Goal: Book appointment/travel/reservation

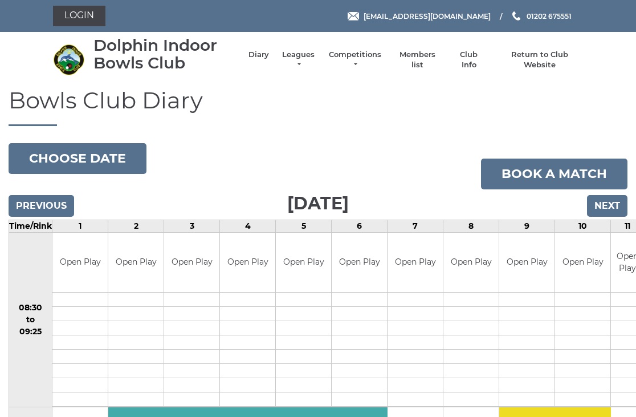
click at [58, 196] on input "Previous" at bounding box center [42, 206] width 66 height 22
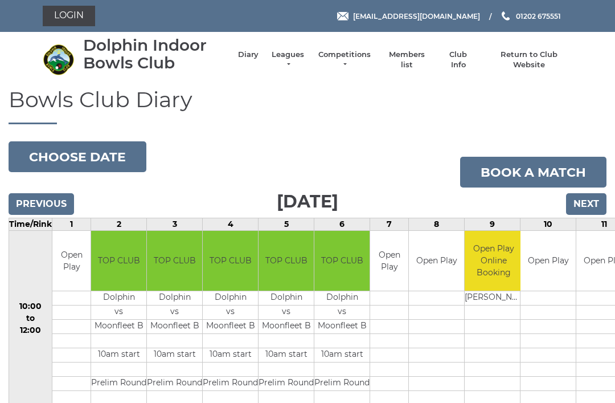
click at [59, 195] on input "Previous" at bounding box center [42, 204] width 66 height 22
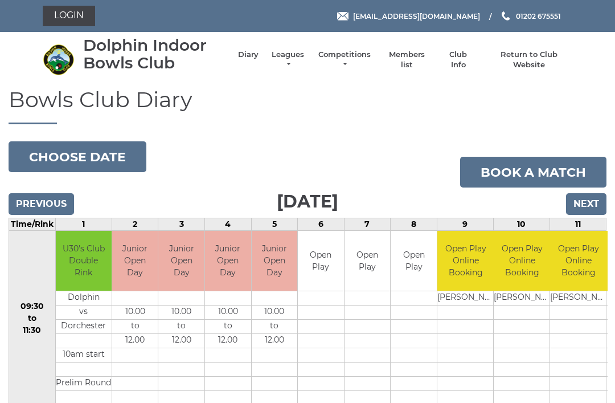
click at [51, 196] on input "Previous" at bounding box center [42, 204] width 66 height 22
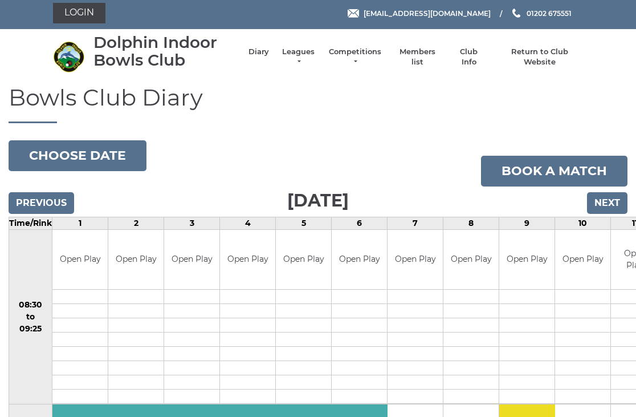
scroll to position [2, 0]
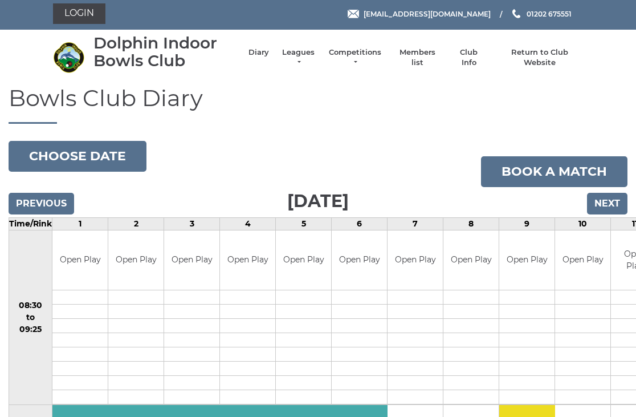
click at [59, 198] on input "Previous" at bounding box center [42, 204] width 66 height 22
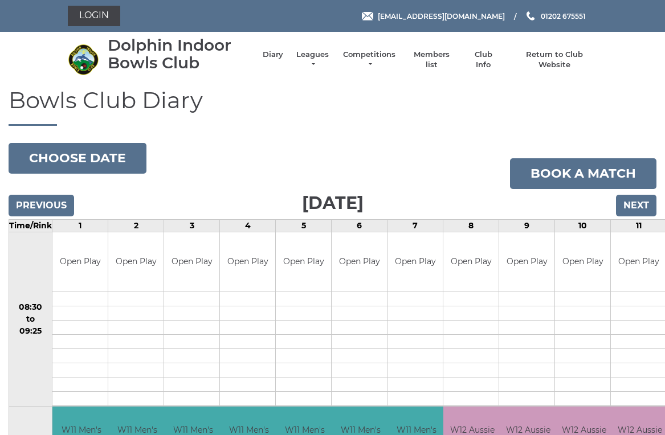
click at [61, 207] on input "Previous" at bounding box center [42, 206] width 66 height 22
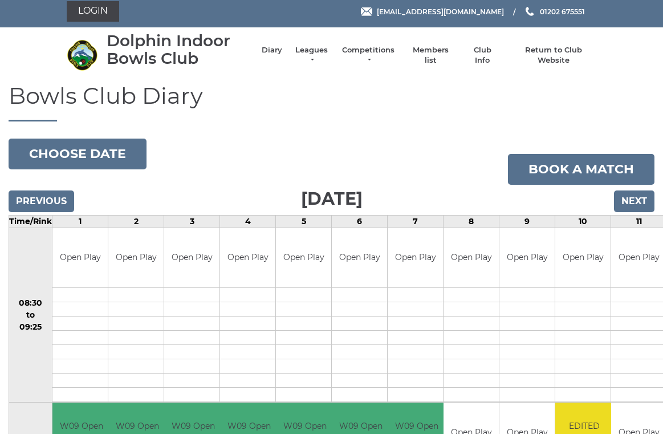
click at [62, 197] on input "Previous" at bounding box center [42, 201] width 66 height 22
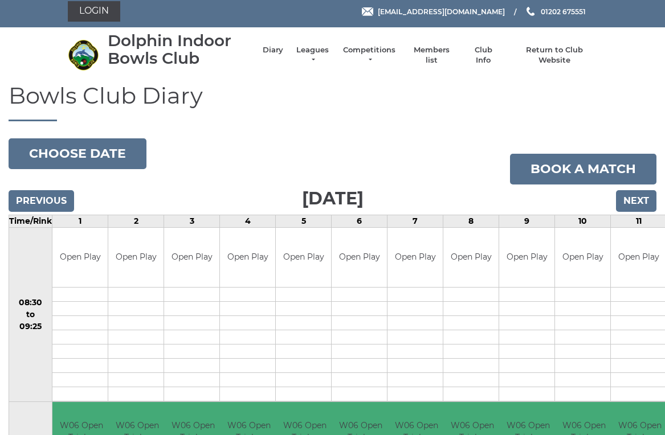
scroll to position [5, 0]
click at [59, 195] on input "Previous" at bounding box center [42, 201] width 66 height 22
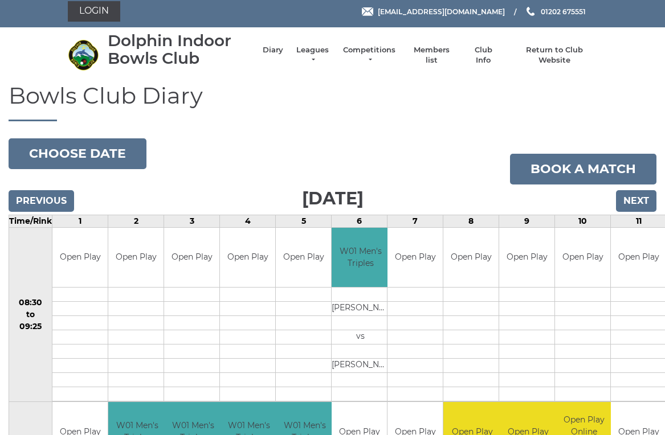
click at [52, 201] on input "Previous" at bounding box center [42, 201] width 66 height 22
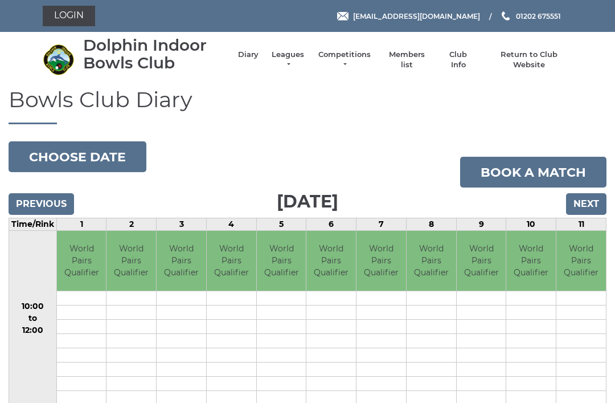
click at [58, 197] on input "Previous" at bounding box center [42, 204] width 66 height 22
click at [56, 194] on input "Previous" at bounding box center [42, 204] width 66 height 22
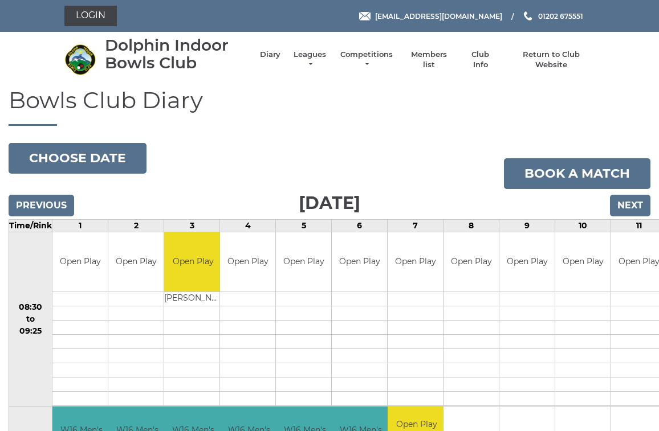
scroll to position [4, 0]
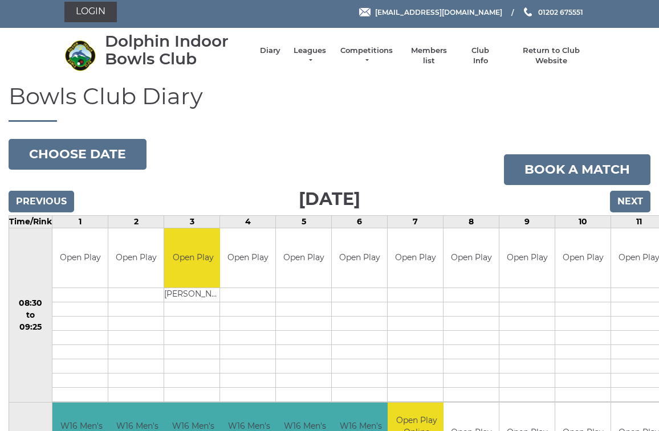
click at [58, 201] on input "Previous" at bounding box center [42, 202] width 66 height 22
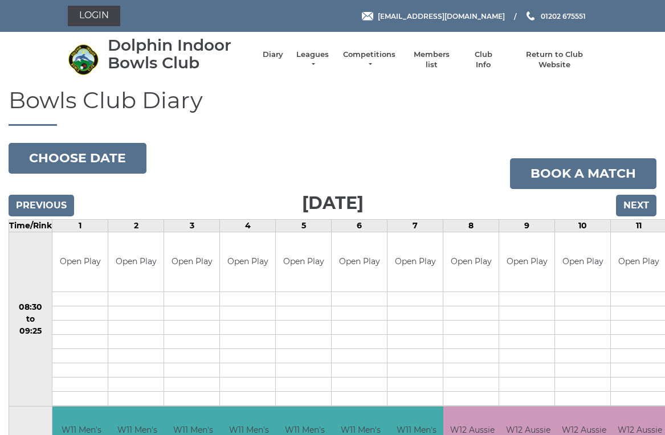
scroll to position [5, 0]
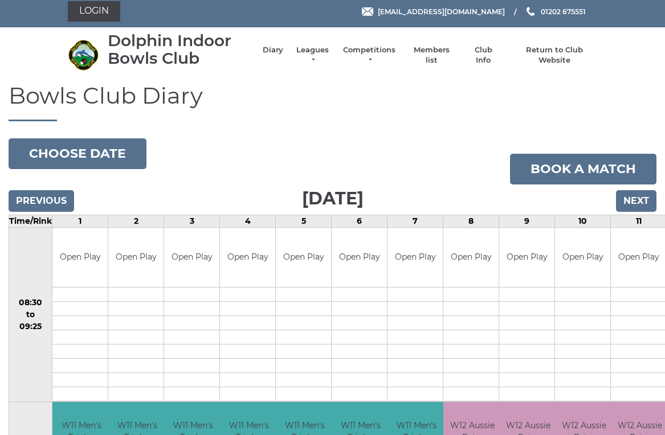
click at [60, 198] on input "Previous" at bounding box center [42, 201] width 66 height 22
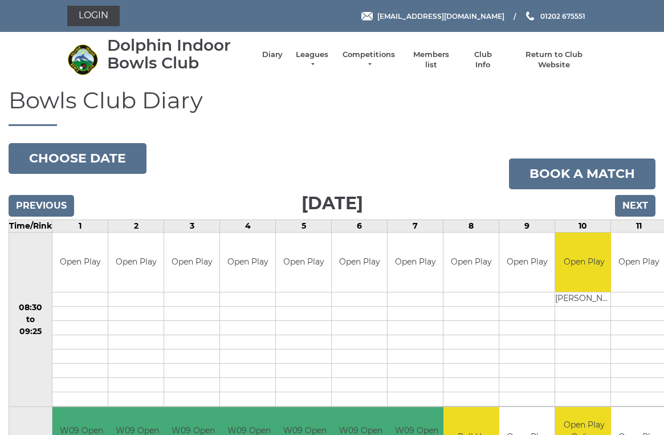
scroll to position [5, 0]
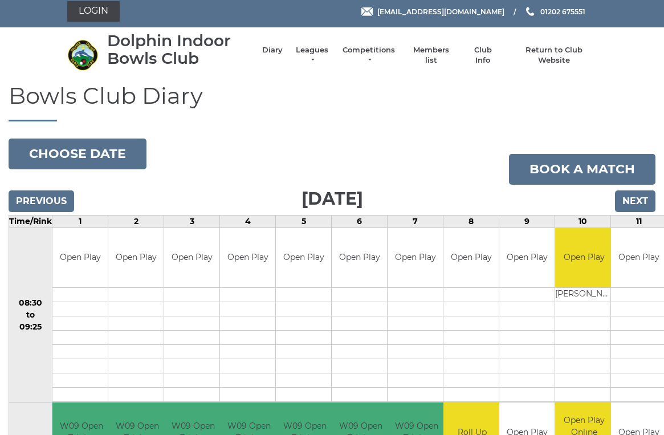
click at [62, 193] on input "Previous" at bounding box center [42, 201] width 66 height 22
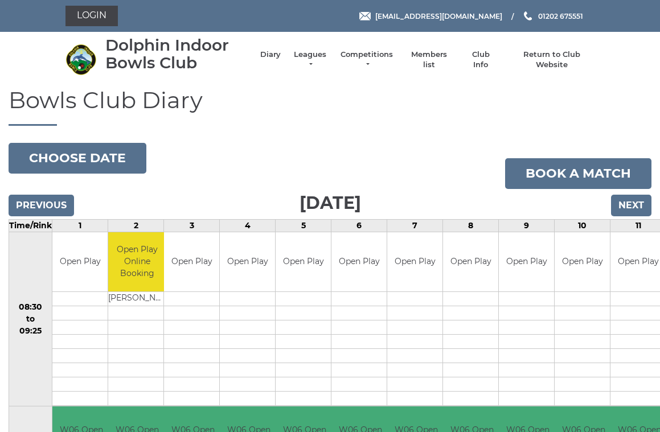
scroll to position [5, 0]
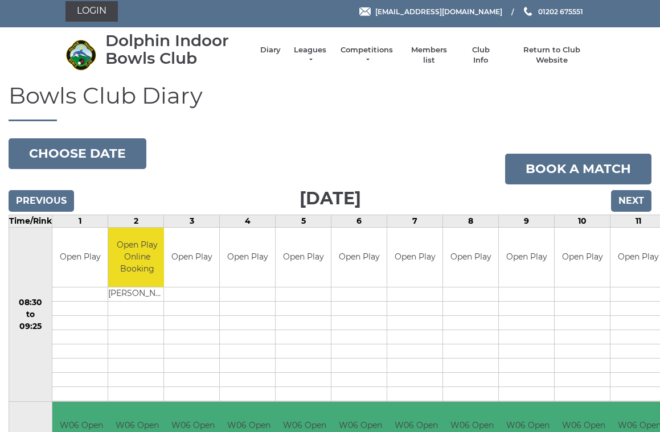
click at [63, 198] on input "Previous" at bounding box center [42, 201] width 66 height 22
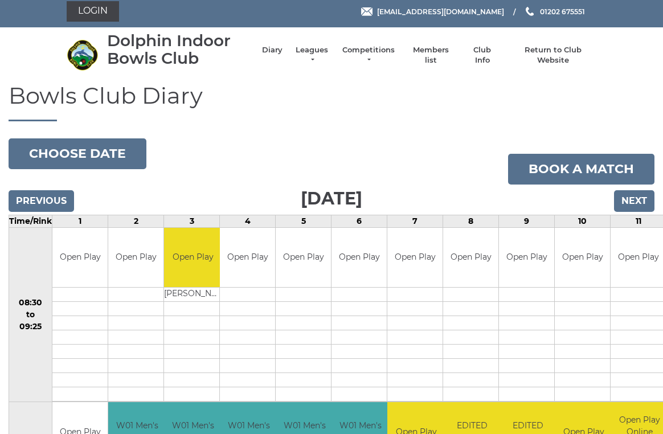
click at [62, 191] on input "Previous" at bounding box center [42, 201] width 66 height 22
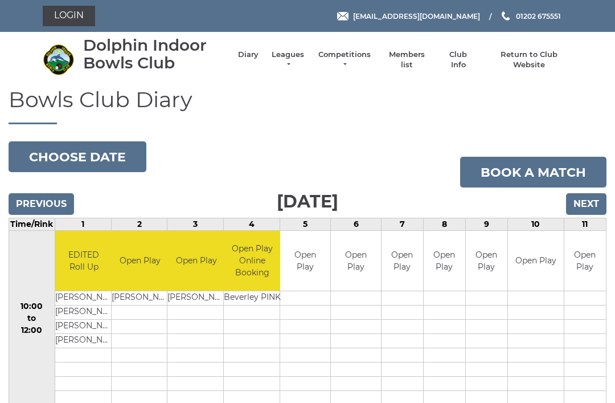
click at [54, 193] on input "Previous" at bounding box center [42, 204] width 66 height 22
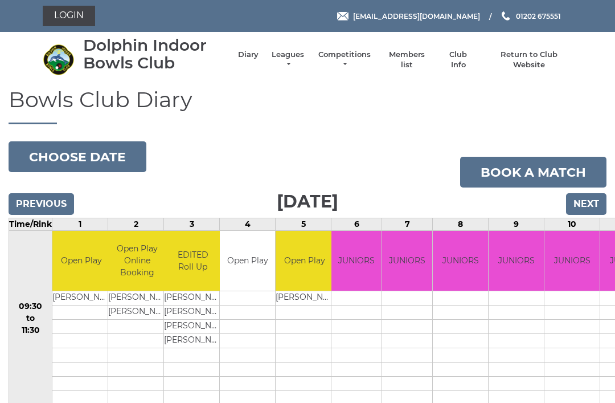
click at [63, 202] on input "Previous" at bounding box center [42, 204] width 66 height 22
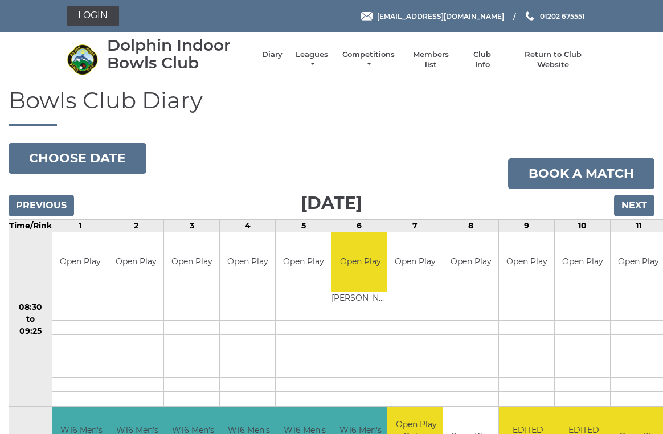
scroll to position [5, 0]
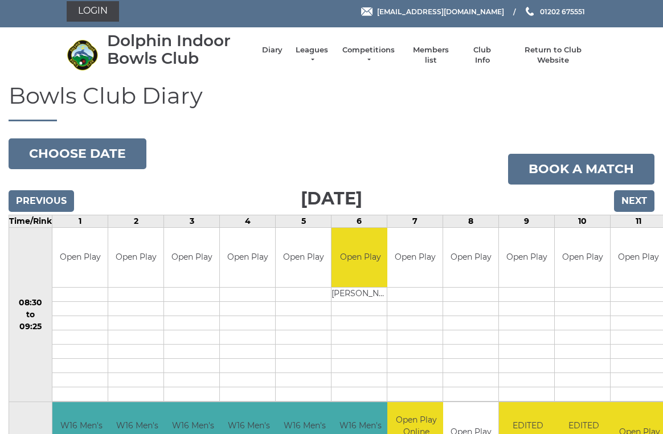
click at [66, 199] on input "Previous" at bounding box center [42, 201] width 66 height 22
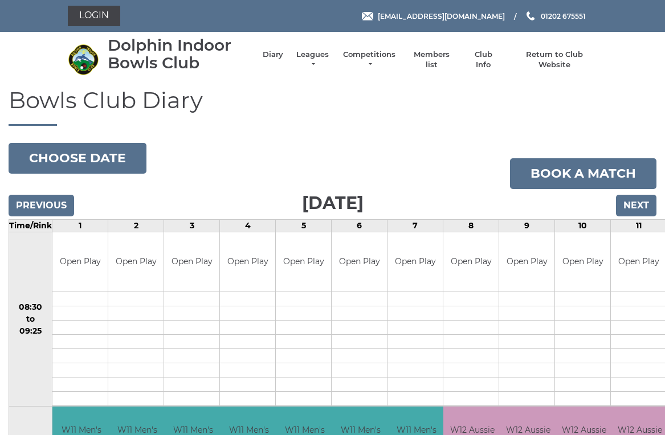
scroll to position [5, 0]
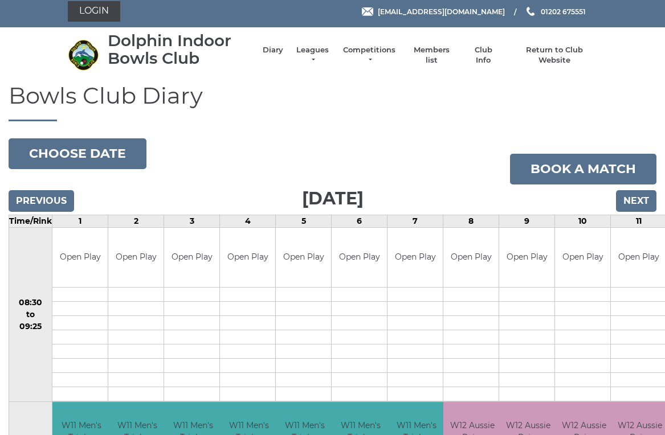
click at [68, 203] on input "Previous" at bounding box center [42, 201] width 66 height 22
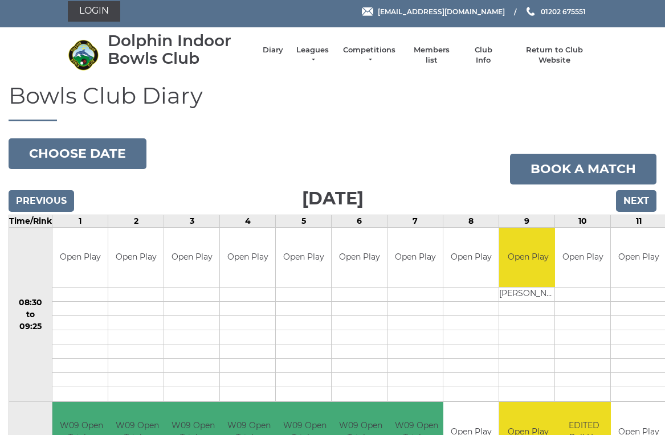
scroll to position [5, 0]
click at [645, 203] on input "Next" at bounding box center [636, 201] width 40 height 22
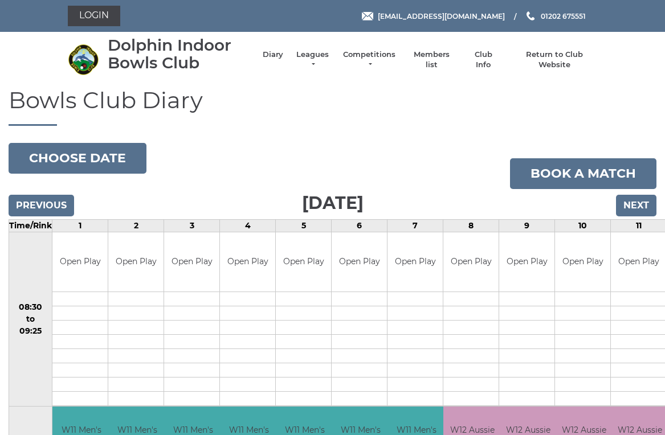
scroll to position [5, 0]
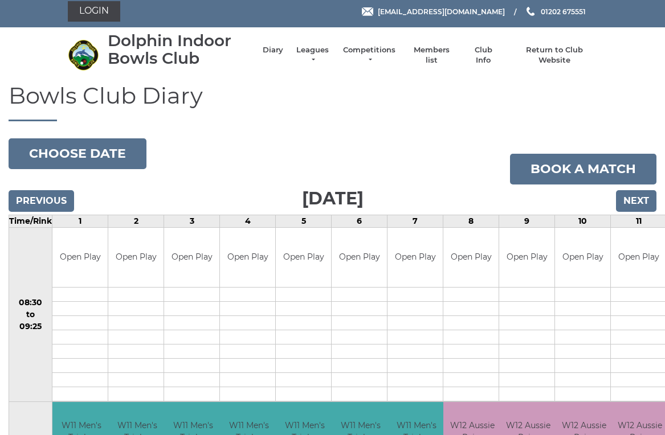
click at [647, 198] on input "Next" at bounding box center [636, 201] width 40 height 22
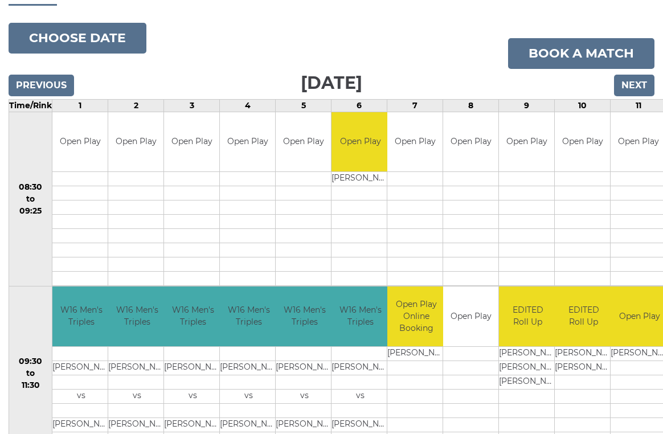
scroll to position [133, 0]
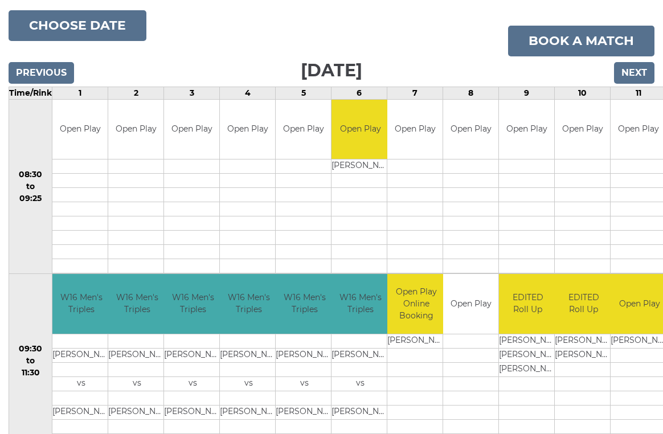
click at [642, 75] on input "Next" at bounding box center [634, 73] width 40 height 22
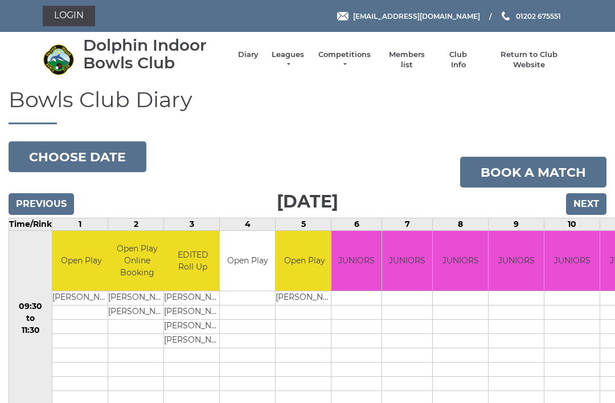
click at [591, 207] on input "Next" at bounding box center [586, 204] width 40 height 22
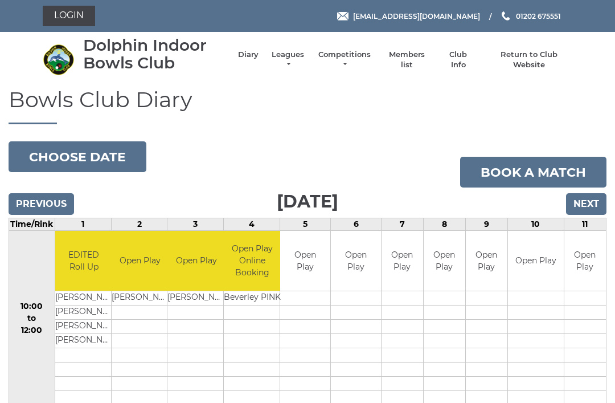
click at [594, 195] on input "Next" at bounding box center [586, 204] width 40 height 22
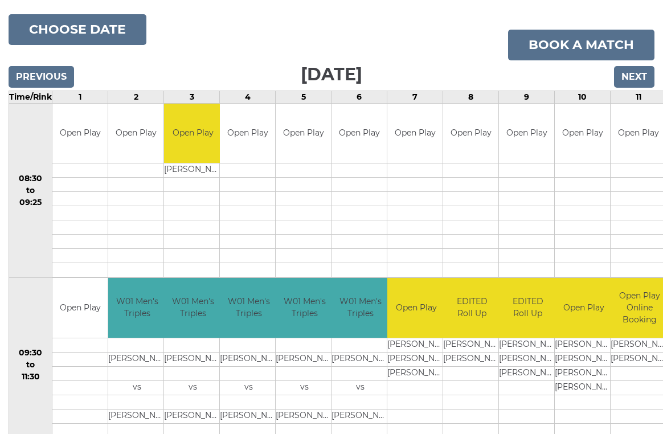
scroll to position [129, 0]
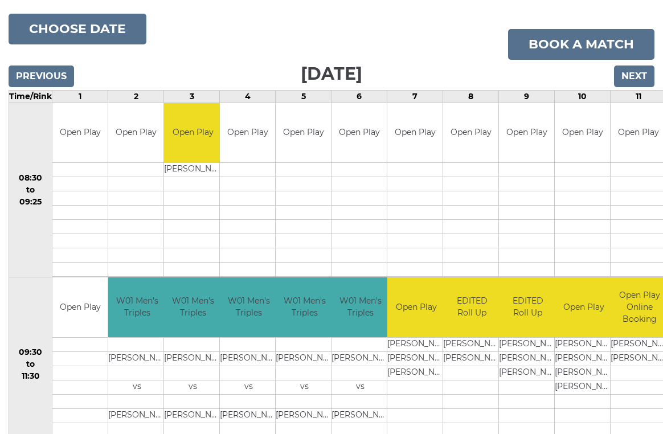
click at [641, 75] on input "Next" at bounding box center [634, 77] width 40 height 22
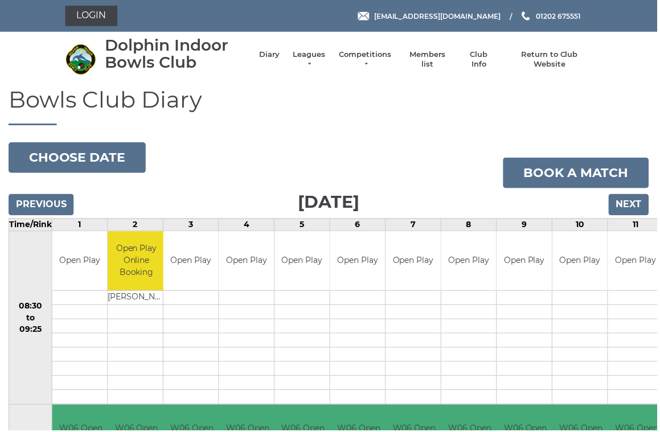
click at [637, 201] on input "Next" at bounding box center [631, 206] width 40 height 22
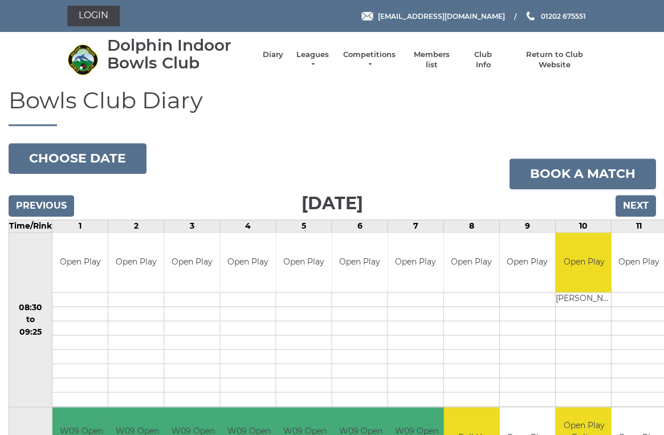
click at [643, 199] on input "Next" at bounding box center [635, 206] width 40 height 22
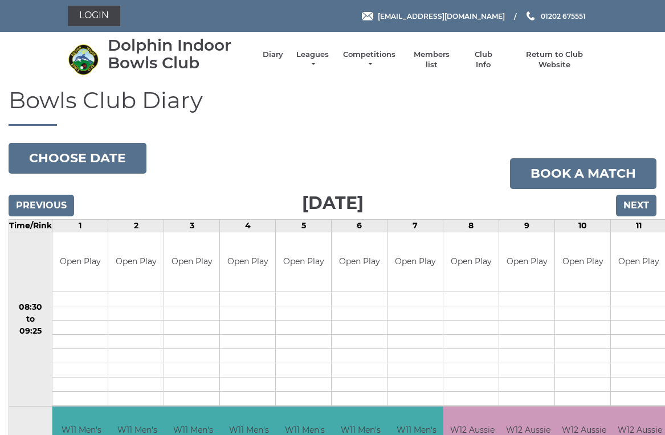
click at [63, 198] on input "Previous" at bounding box center [42, 206] width 66 height 22
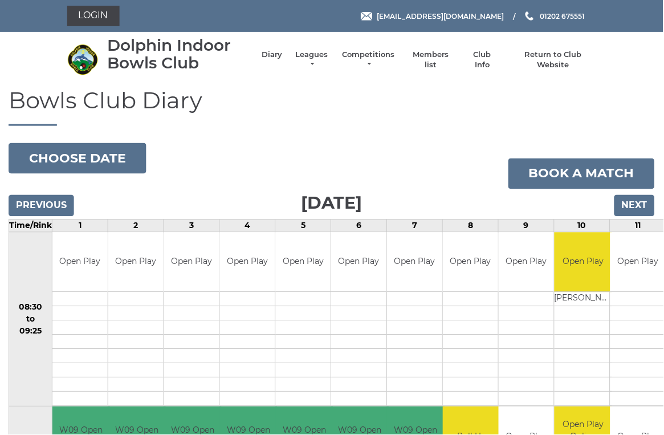
click at [64, 197] on input "Previous" at bounding box center [42, 206] width 66 height 22
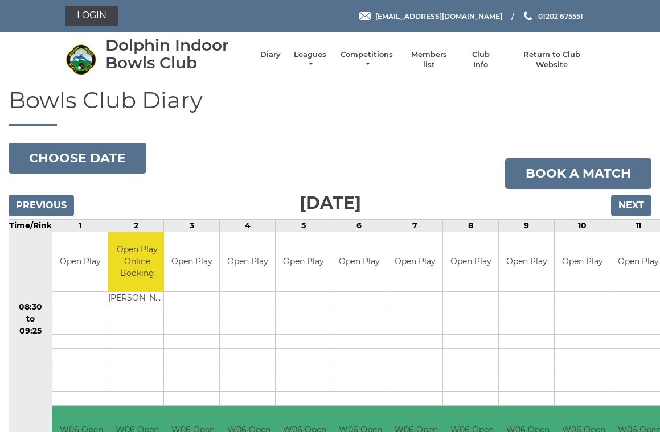
scroll to position [5, 0]
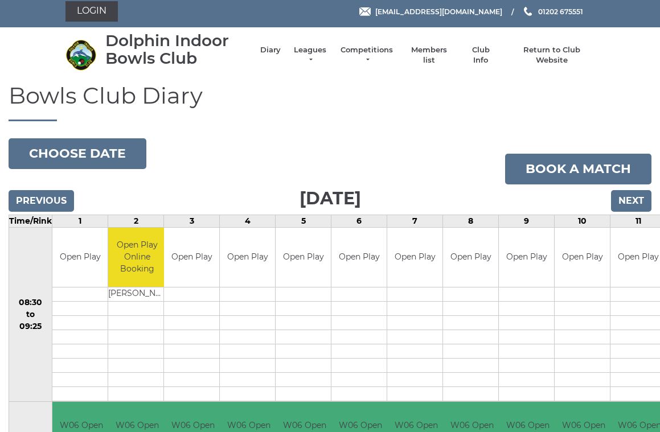
click at [56, 191] on input "Previous" at bounding box center [42, 201] width 66 height 22
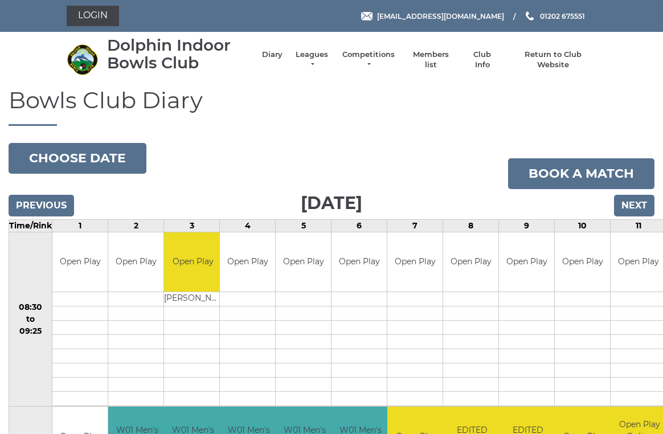
scroll to position [5, 0]
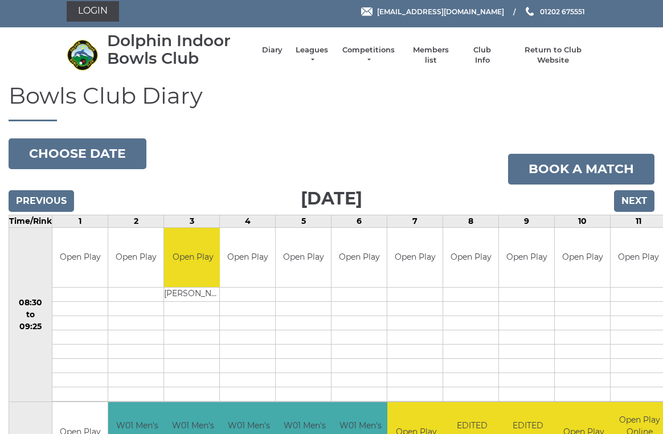
click at [63, 195] on input "Previous" at bounding box center [42, 201] width 66 height 22
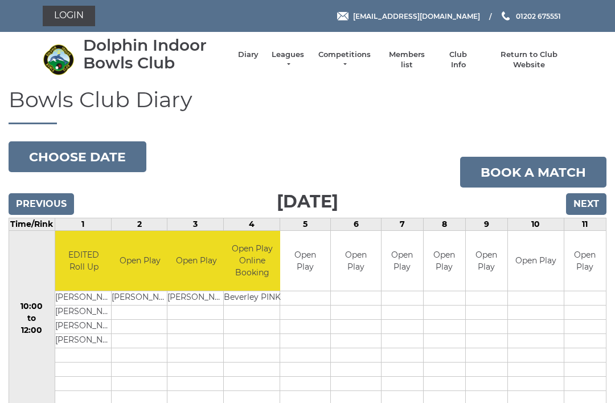
click at [48, 193] on input "Previous" at bounding box center [42, 204] width 66 height 22
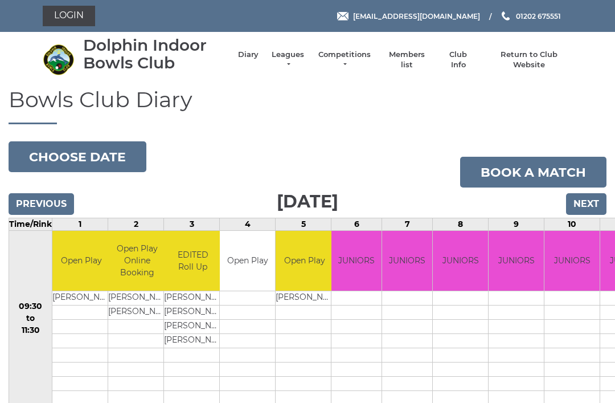
click at [55, 198] on input "Previous" at bounding box center [42, 204] width 66 height 22
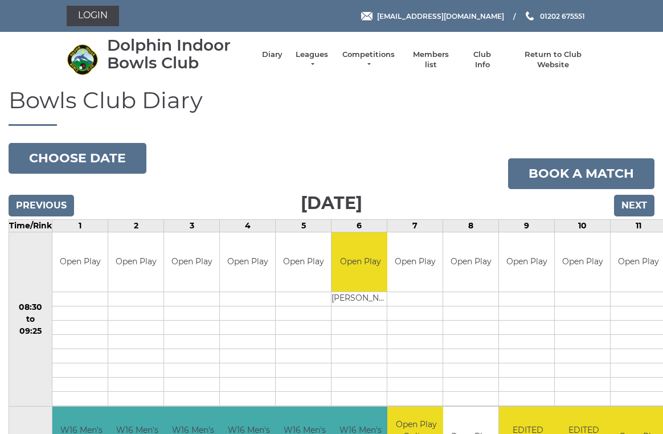
scroll to position [5, 0]
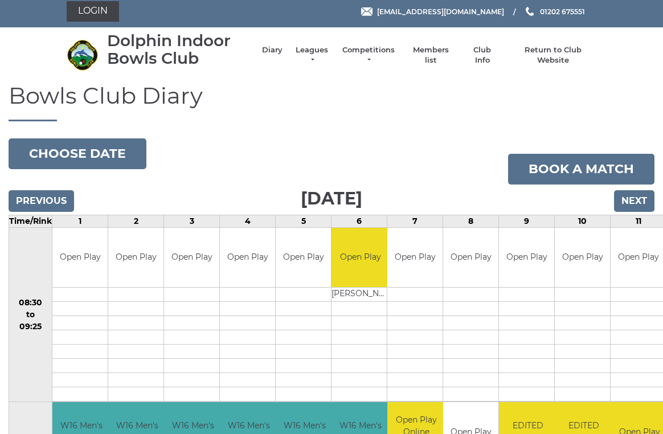
click at [54, 207] on input "Previous" at bounding box center [42, 201] width 66 height 22
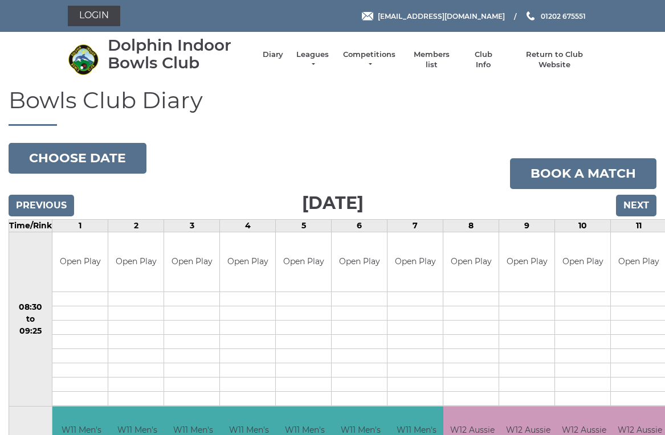
scroll to position [5, 0]
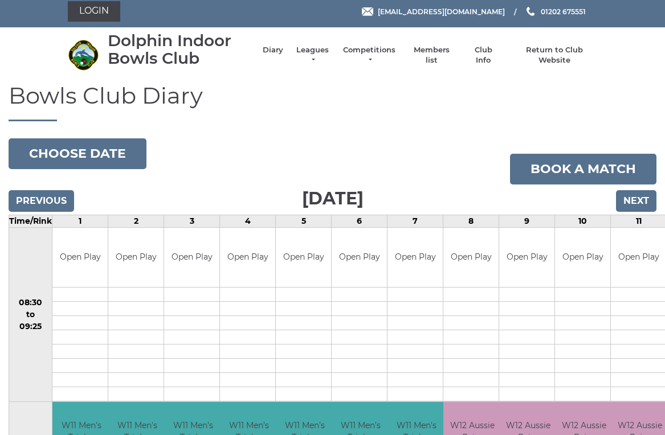
click at [56, 193] on input "Previous" at bounding box center [42, 201] width 66 height 22
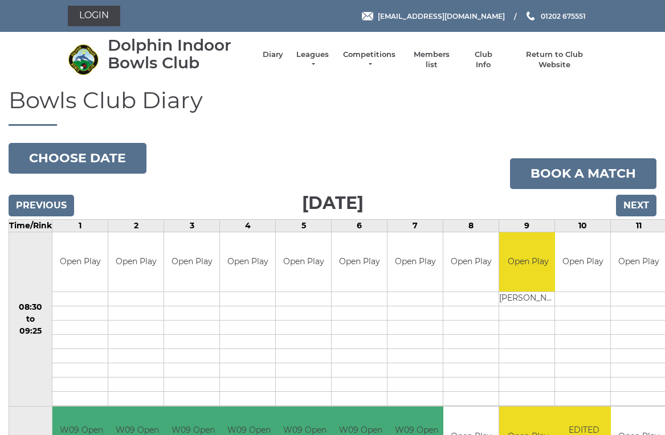
click at [646, 203] on input "Next" at bounding box center [636, 206] width 40 height 22
click at [644, 201] on input "Next" at bounding box center [636, 206] width 40 height 22
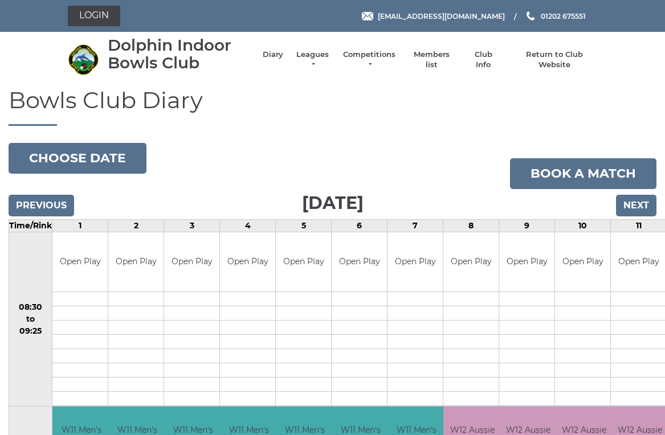
click at [649, 201] on input "Next" at bounding box center [636, 206] width 40 height 22
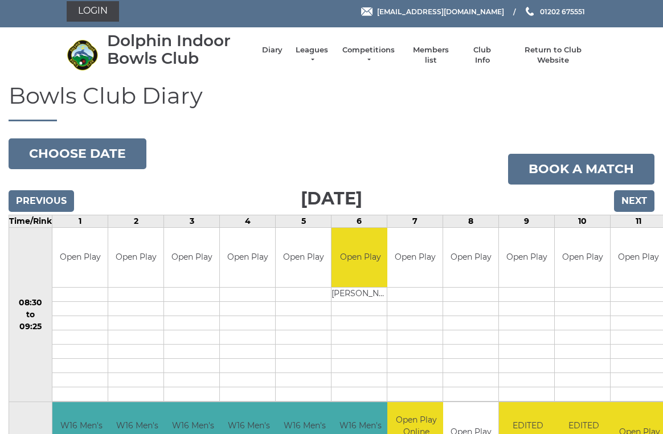
scroll to position [5, 0]
click at [645, 195] on input "Next" at bounding box center [634, 201] width 40 height 22
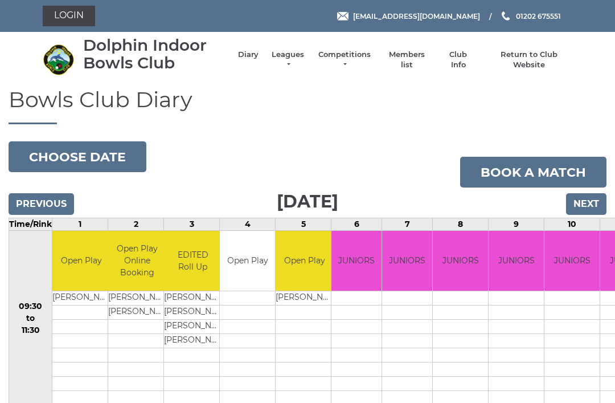
click at [595, 199] on input "Next" at bounding box center [586, 204] width 40 height 22
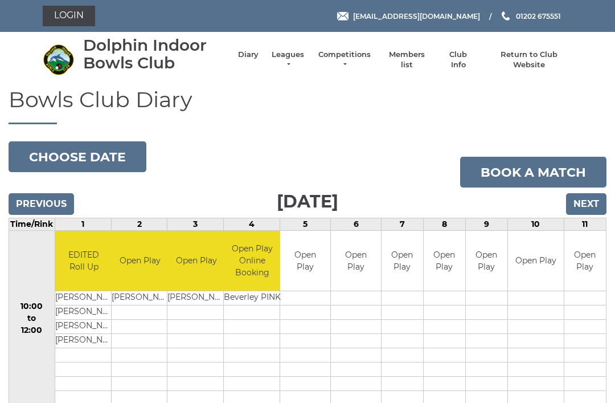
click at [60, 193] on input "Previous" at bounding box center [42, 204] width 66 height 22
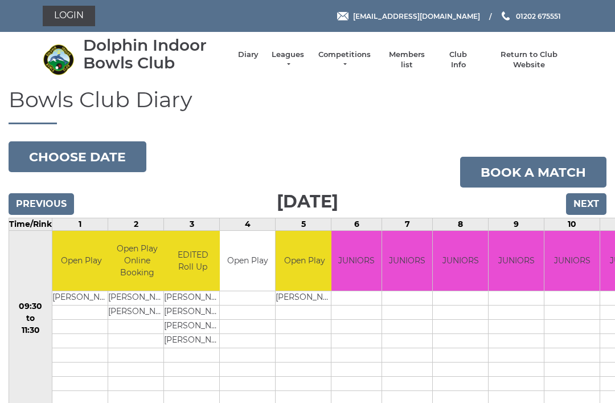
click at [593, 200] on input "Next" at bounding box center [586, 204] width 40 height 22
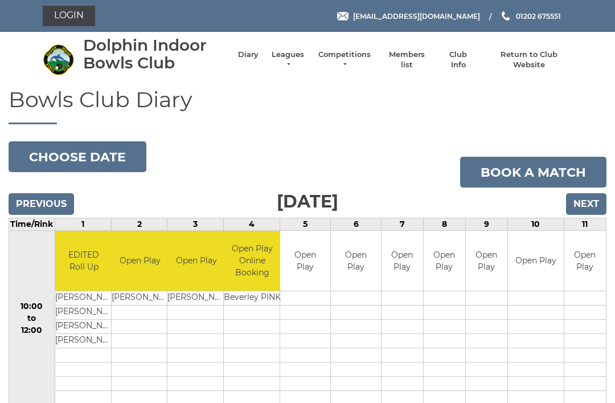
click at [594, 201] on input "Next" at bounding box center [586, 204] width 40 height 22
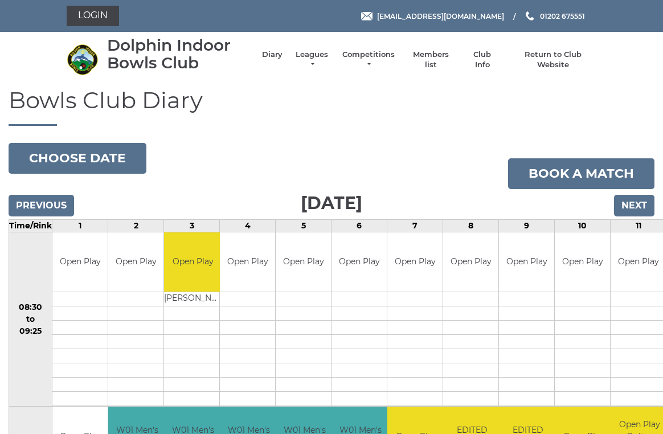
click at [643, 195] on input "Next" at bounding box center [634, 206] width 40 height 22
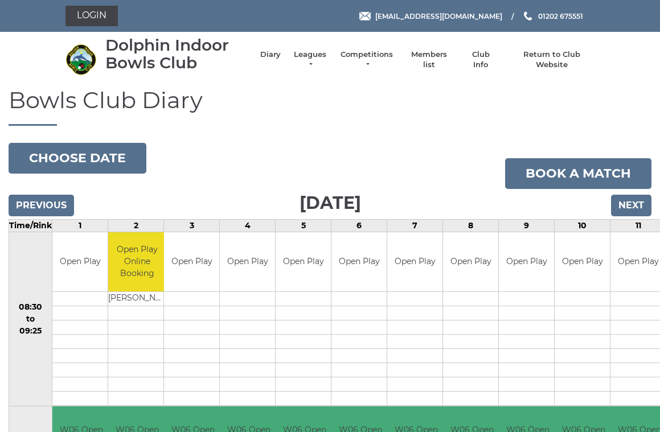
click at [63, 197] on input "Previous" at bounding box center [42, 206] width 66 height 22
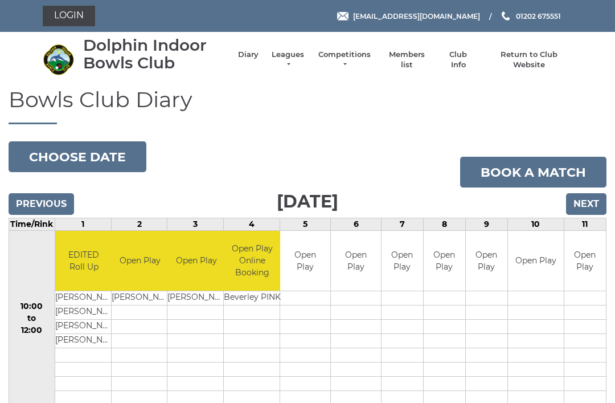
click at [59, 199] on input "Previous" at bounding box center [42, 204] width 66 height 22
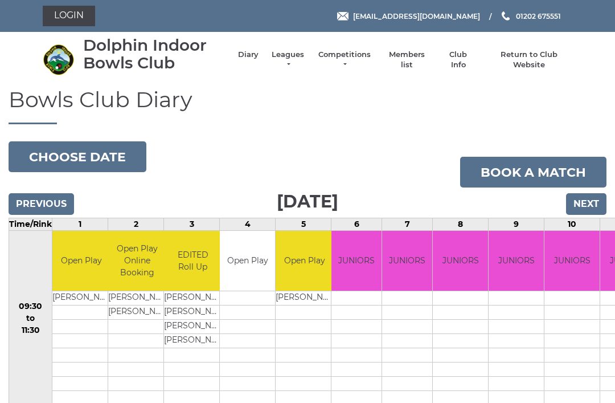
click at [48, 206] on input "Previous" at bounding box center [42, 204] width 66 height 22
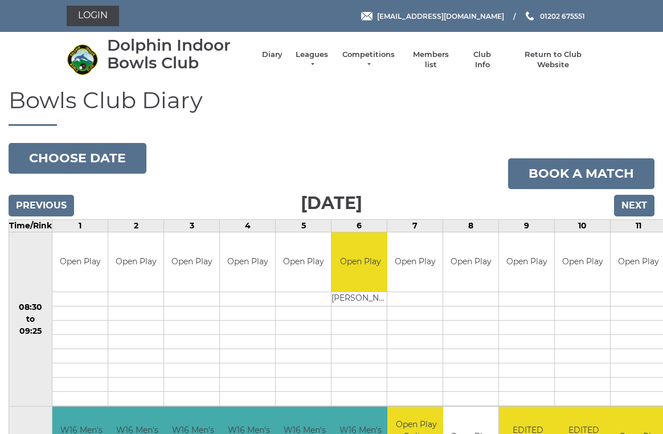
scroll to position [5, 0]
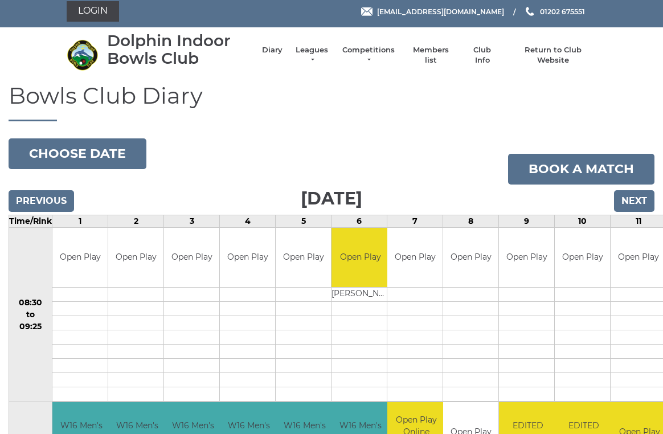
click at [56, 196] on input "Previous" at bounding box center [42, 201] width 66 height 22
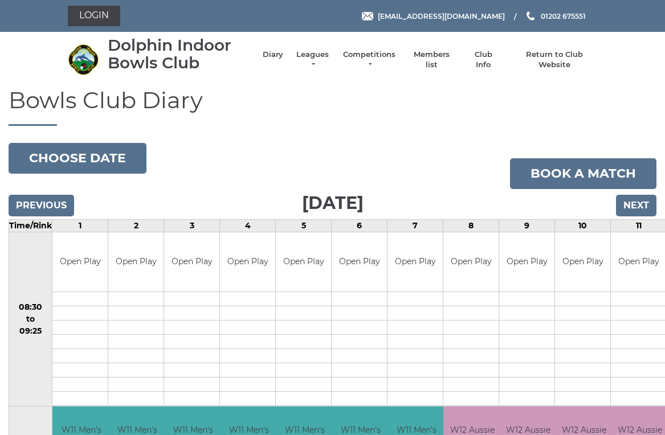
scroll to position [5, 0]
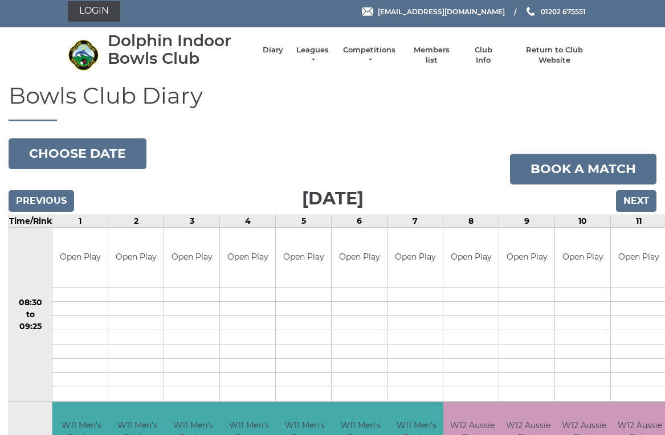
click at [52, 193] on input "Previous" at bounding box center [42, 201] width 66 height 22
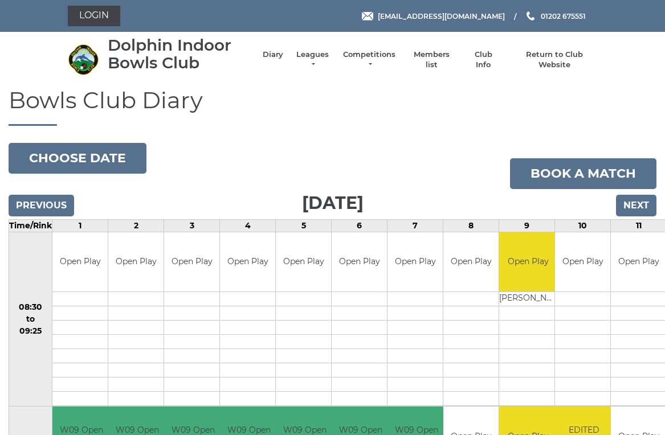
scroll to position [5, 0]
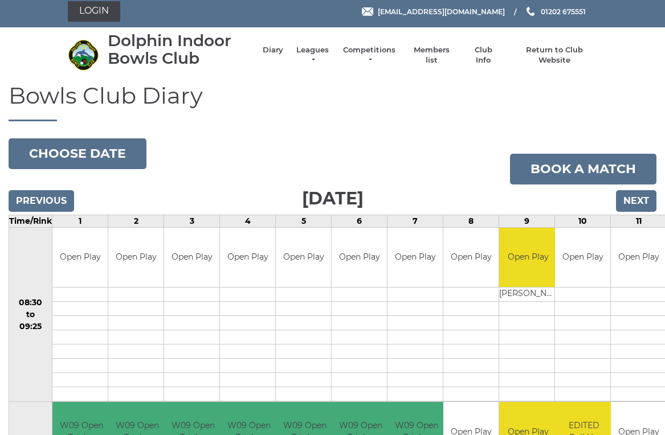
click at [50, 195] on input "Previous" at bounding box center [42, 201] width 66 height 22
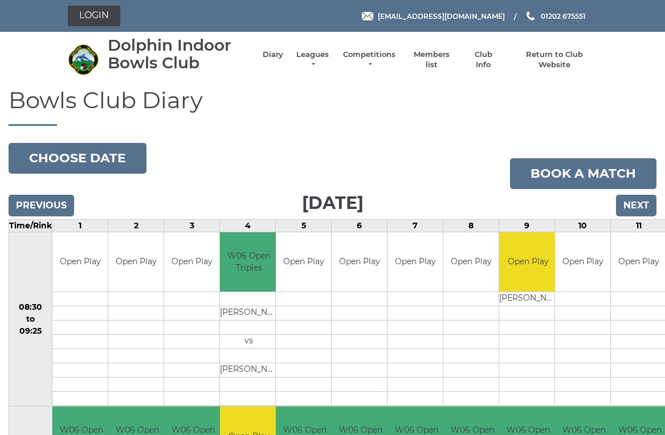
click at [646, 204] on input "Next" at bounding box center [636, 206] width 40 height 22
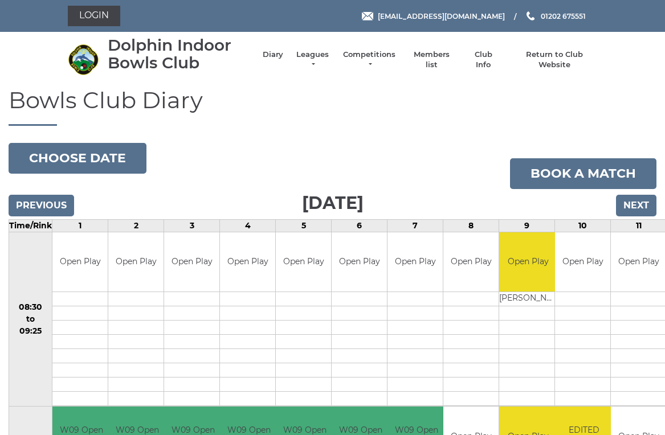
click at [648, 199] on input "Next" at bounding box center [636, 206] width 40 height 22
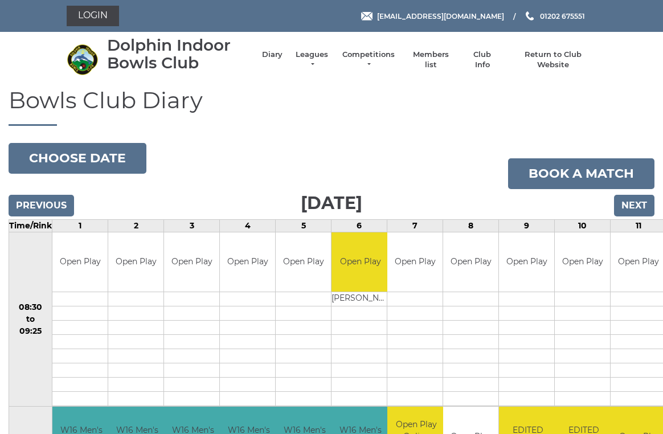
scroll to position [5, 0]
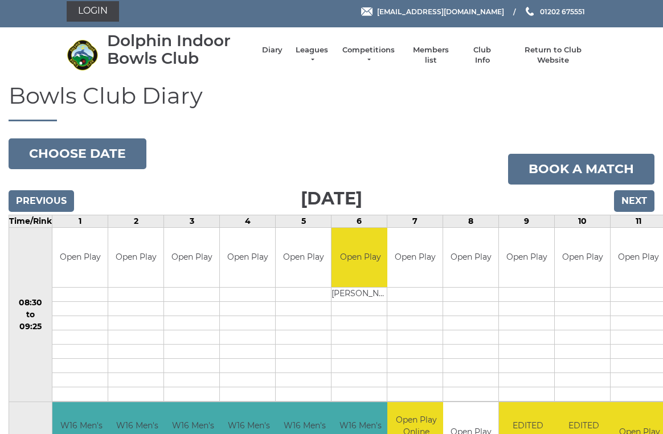
click at [649, 195] on input "Next" at bounding box center [634, 201] width 40 height 22
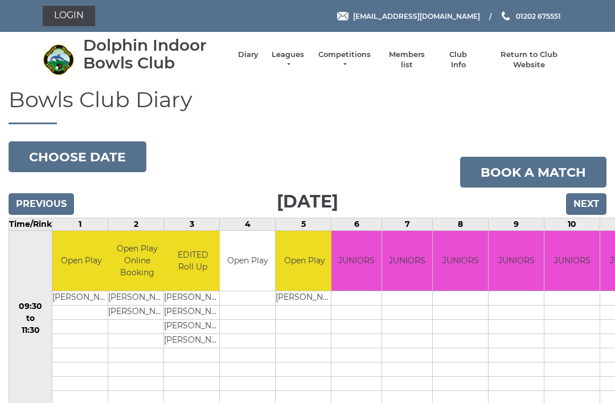
click at [600, 185] on link "Book a match" at bounding box center [533, 172] width 146 height 31
click at [595, 202] on input "Next" at bounding box center [586, 204] width 40 height 22
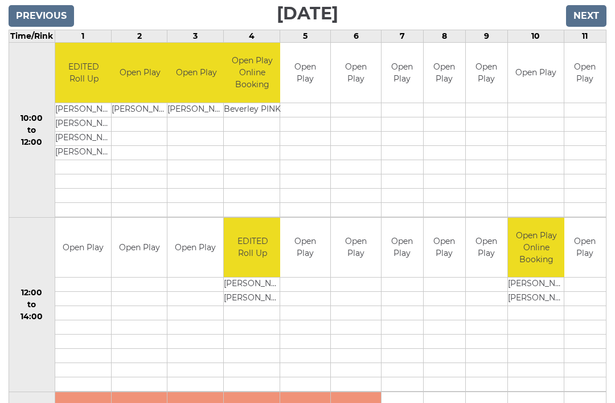
scroll to position [187, 0]
click at [593, 11] on input "Next" at bounding box center [586, 17] width 40 height 22
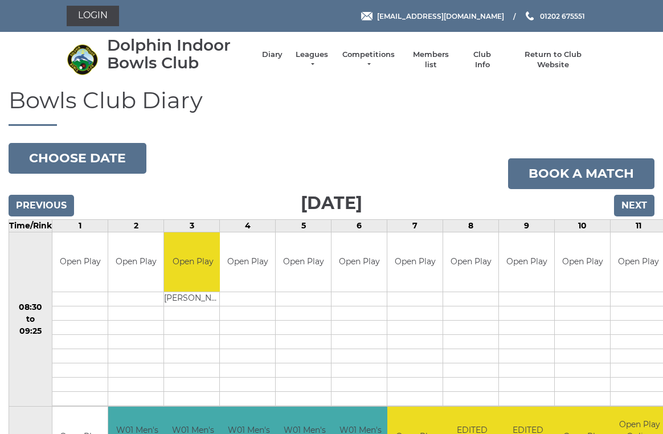
click at [640, 195] on input "Next" at bounding box center [634, 206] width 40 height 22
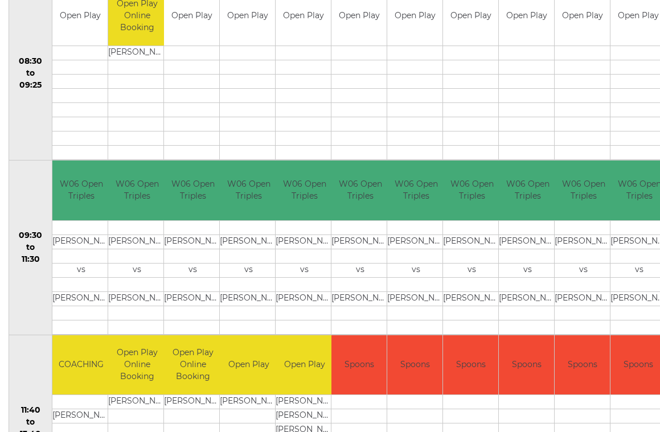
scroll to position [248, 0]
